Goal: Transaction & Acquisition: Purchase product/service

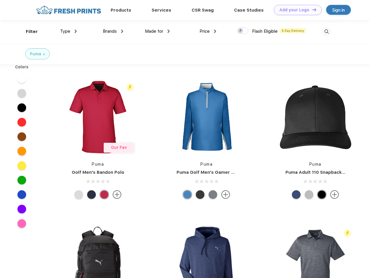
click at [295, 10] on link "Add your Logo Design Tool" at bounding box center [298, 10] width 48 height 10
click at [0, 0] on div "Design Tool" at bounding box center [0, 0] width 0 height 0
click at [311, 10] on link "Add your Logo Design Tool" at bounding box center [298, 10] width 48 height 10
click at [28, 32] on div "Filter" at bounding box center [32, 31] width 12 height 7
click at [68, 31] on span "Type" at bounding box center [65, 31] width 10 height 5
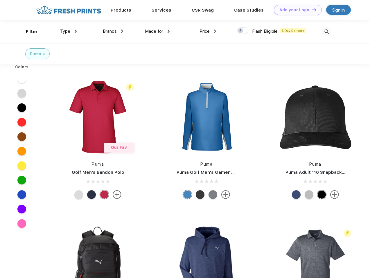
click at [113, 31] on span "Brands" at bounding box center [110, 31] width 14 height 5
click at [157, 31] on span "Made for" at bounding box center [154, 31] width 18 height 5
click at [208, 31] on span "Price" at bounding box center [204, 31] width 10 height 5
click at [242, 31] on div at bounding box center [242, 31] width 11 height 6
click at [240, 31] on input "checkbox" at bounding box center [239, 29] width 4 height 4
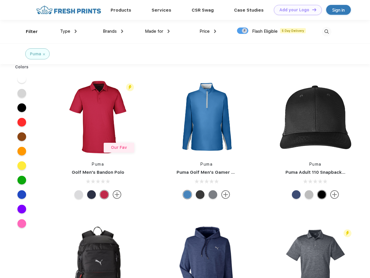
click at [326, 32] on img at bounding box center [326, 32] width 10 height 10
